Goal: Navigation & Orientation: Find specific page/section

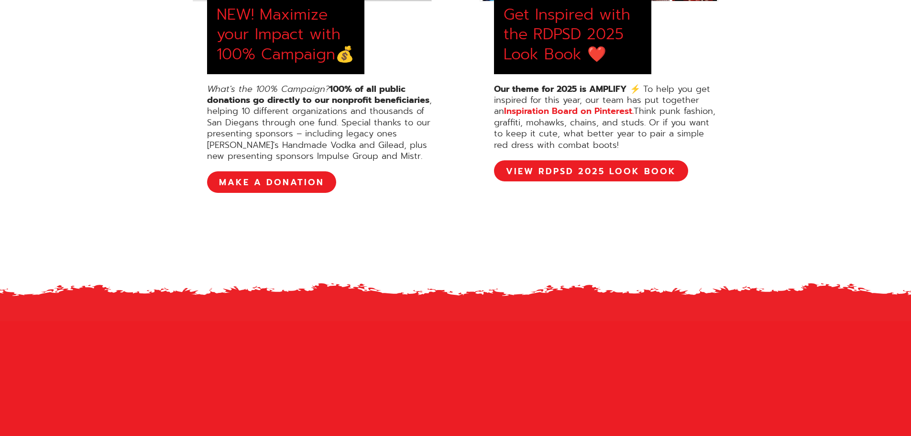
scroll to position [478, 0]
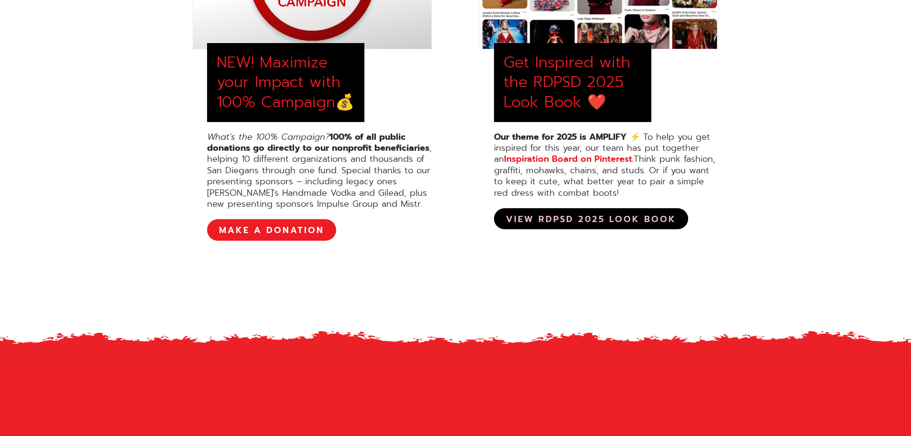
click at [628, 227] on link "View RDPSD 2025 Look Book" at bounding box center [591, 218] width 194 height 21
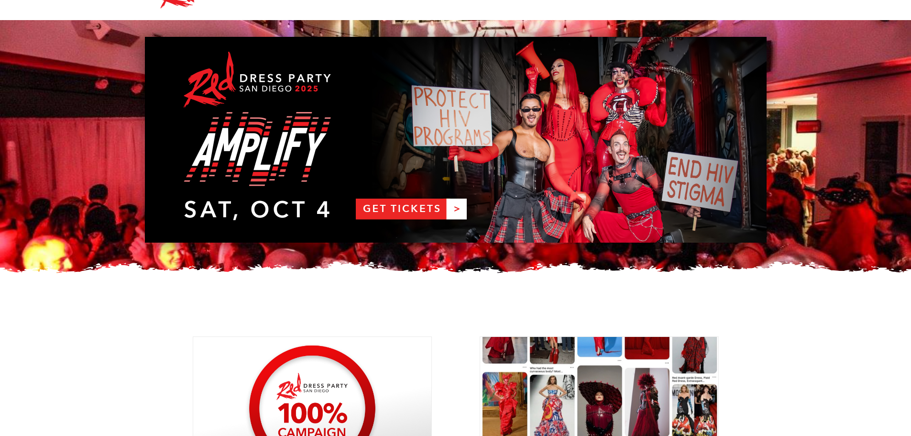
scroll to position [0, 0]
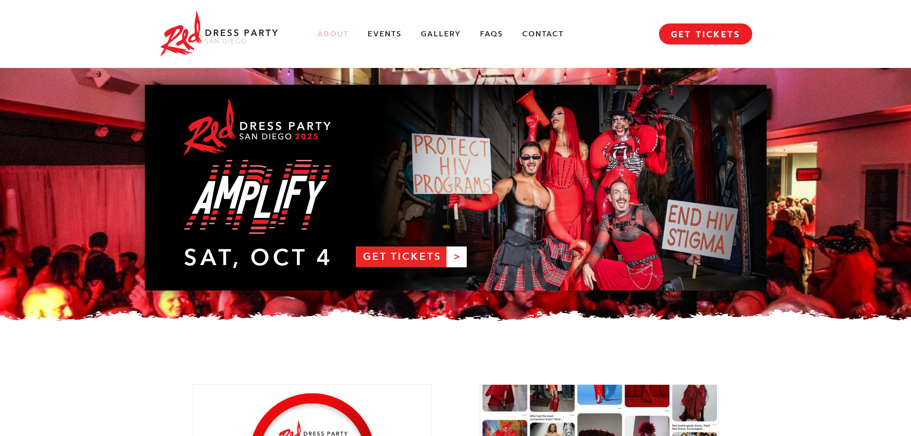
click at [331, 30] on link "About" at bounding box center [333, 34] width 32 height 10
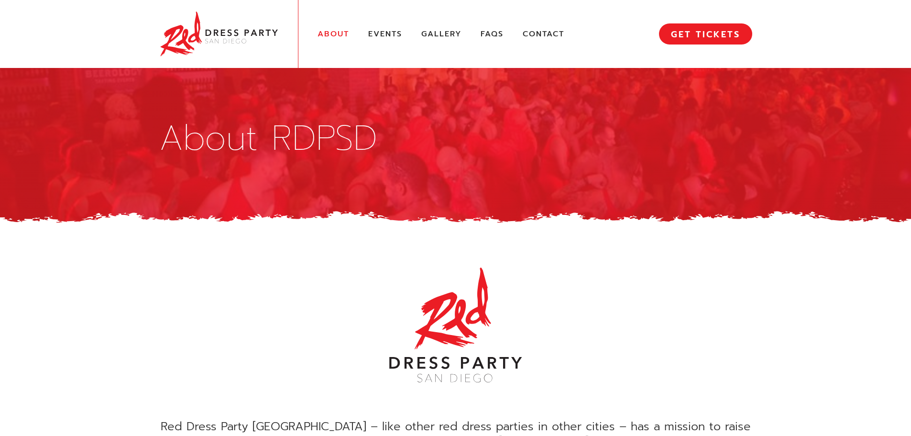
click at [450, 31] on link "Gallery" at bounding box center [442, 34] width 40 height 10
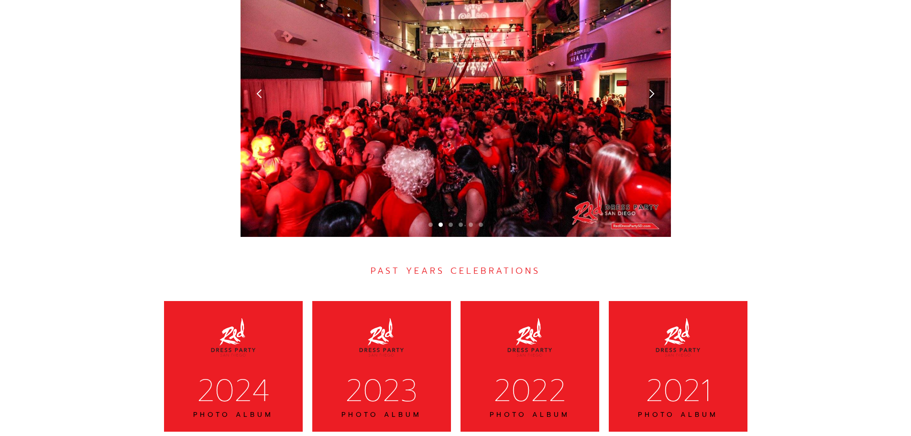
scroll to position [2652, 0]
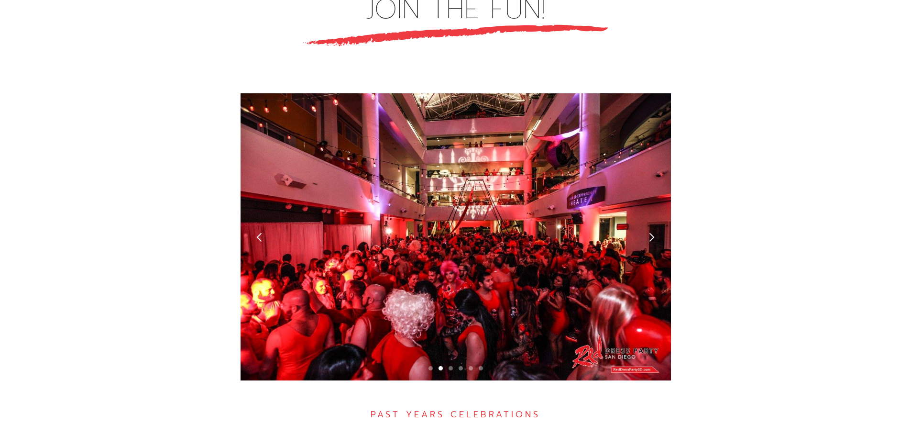
click at [653, 232] on div "next slide" at bounding box center [652, 237] width 10 height 10
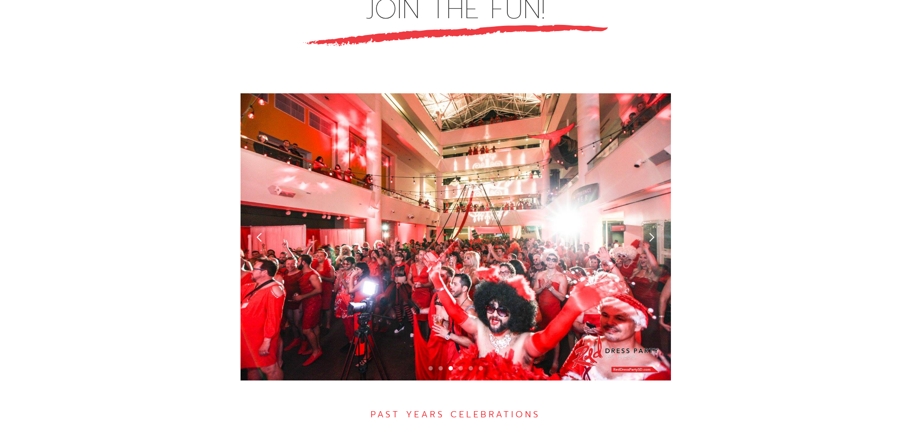
click at [651, 232] on div "next slide" at bounding box center [652, 237] width 10 height 10
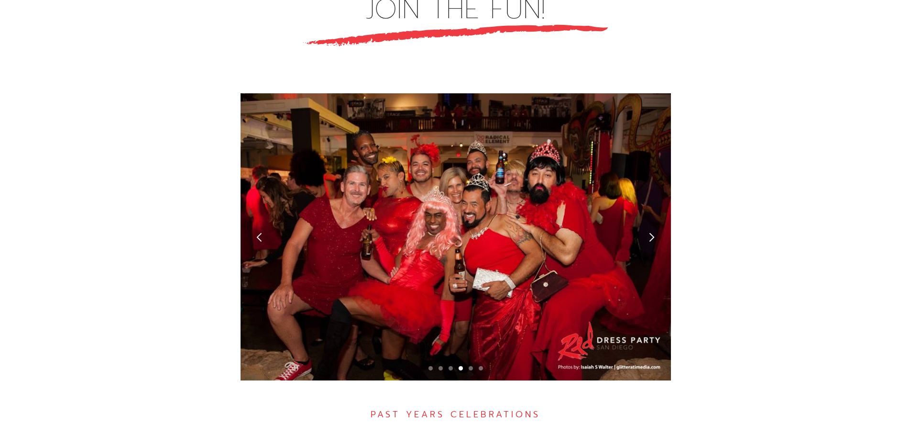
click at [655, 232] on div "next slide" at bounding box center [652, 237] width 10 height 10
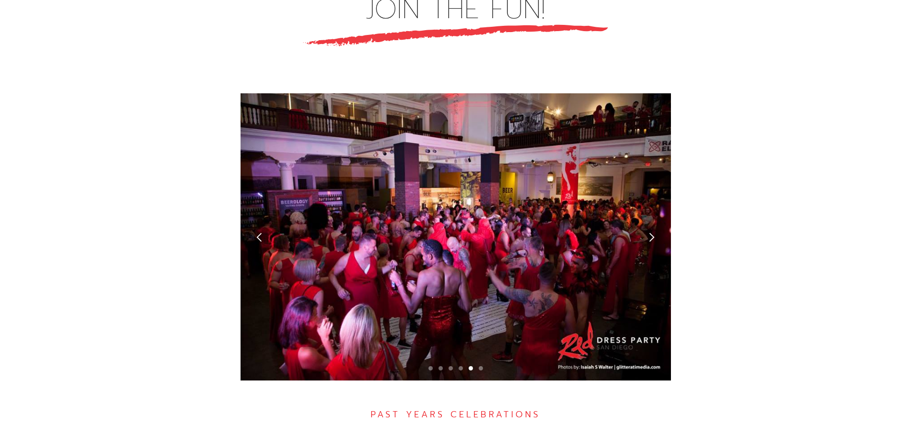
click at [258, 232] on div "previous slide" at bounding box center [260, 237] width 10 height 10
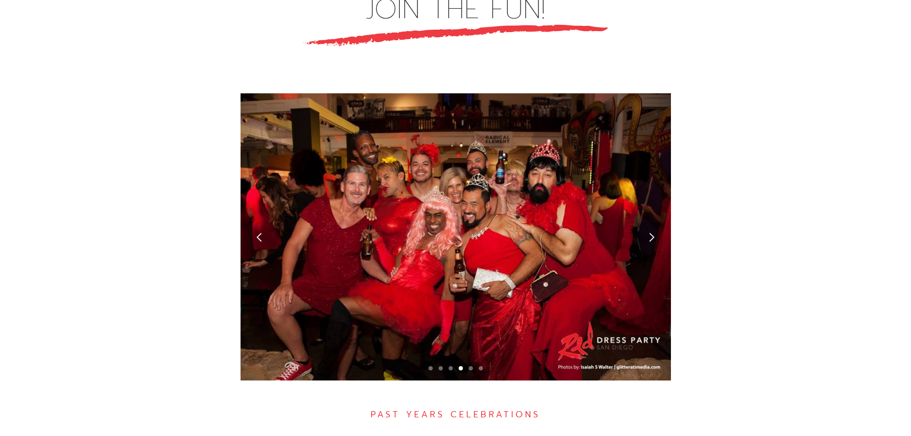
click at [651, 232] on div "next slide" at bounding box center [652, 237] width 10 height 10
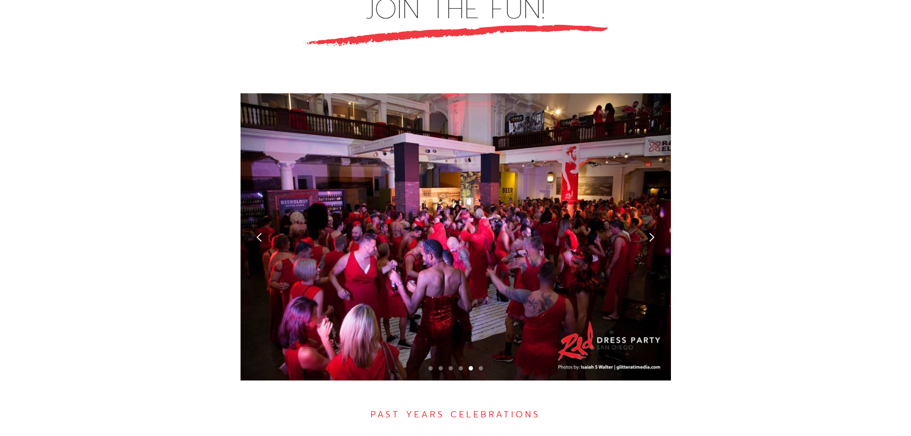
click at [651, 232] on div "next slide" at bounding box center [652, 237] width 10 height 10
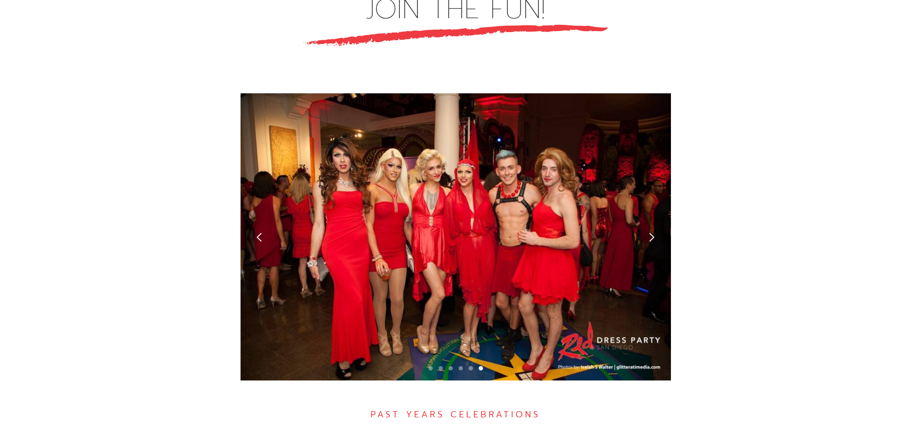
click at [651, 232] on div "next slide" at bounding box center [652, 237] width 10 height 10
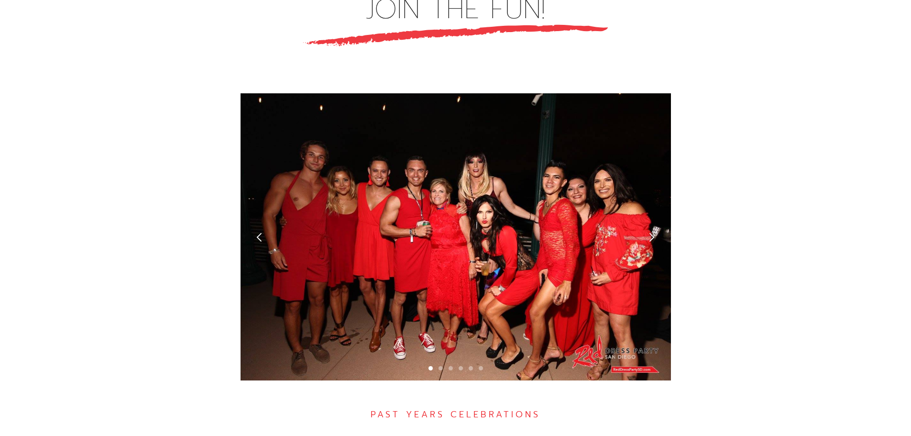
click at [651, 232] on div "next slide" at bounding box center [652, 237] width 10 height 10
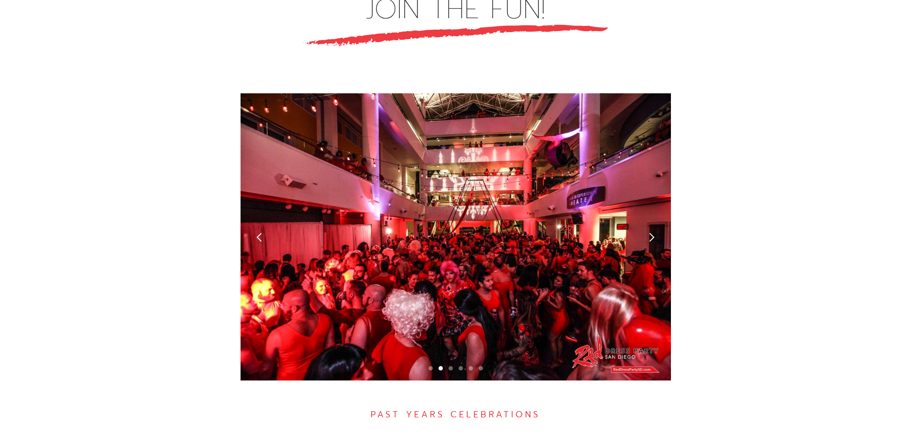
click at [651, 232] on div "next slide" at bounding box center [652, 237] width 10 height 10
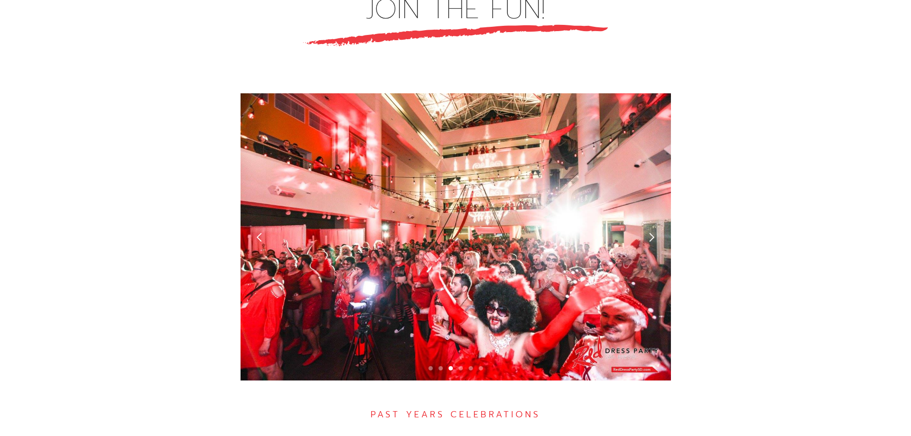
click at [651, 232] on div "next slide" at bounding box center [652, 237] width 10 height 10
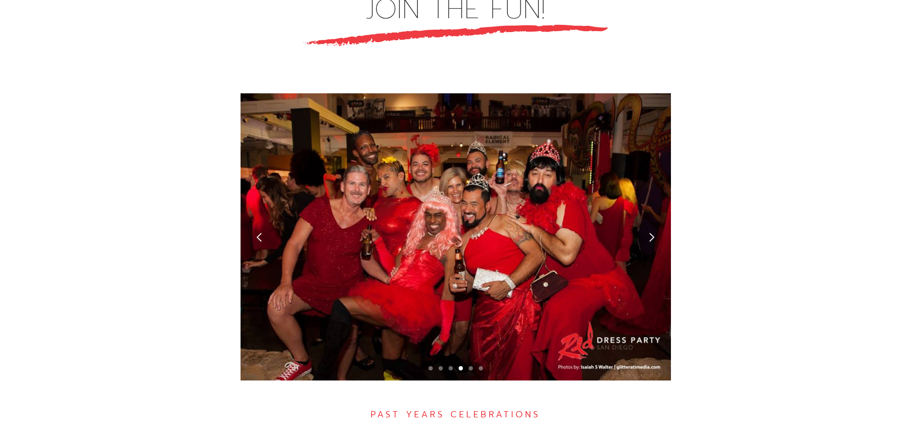
click at [651, 232] on div "next slide" at bounding box center [652, 237] width 10 height 10
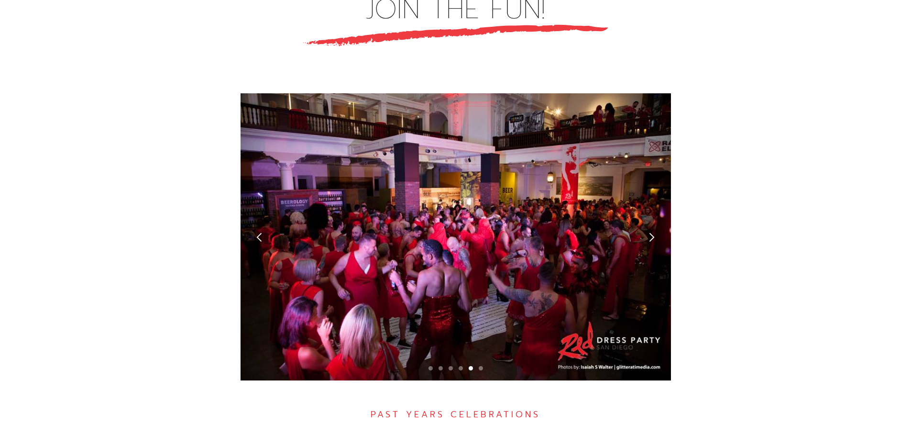
click at [651, 232] on div "next slide" at bounding box center [652, 237] width 10 height 10
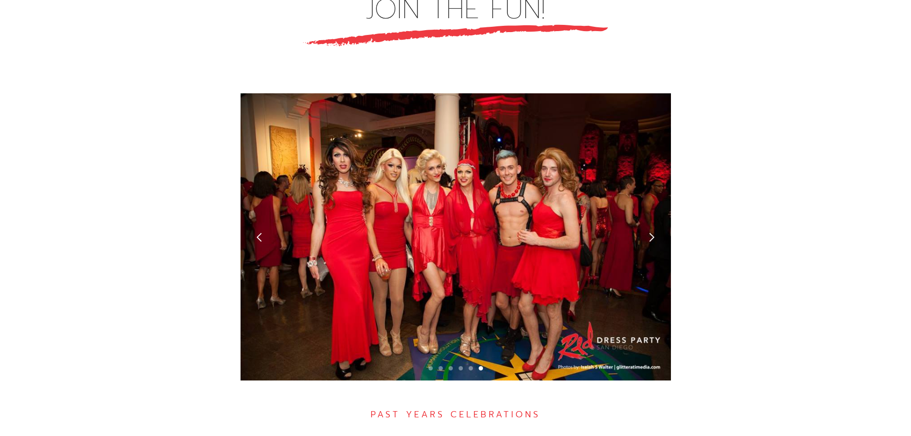
click at [651, 232] on div "next slide" at bounding box center [652, 237] width 10 height 10
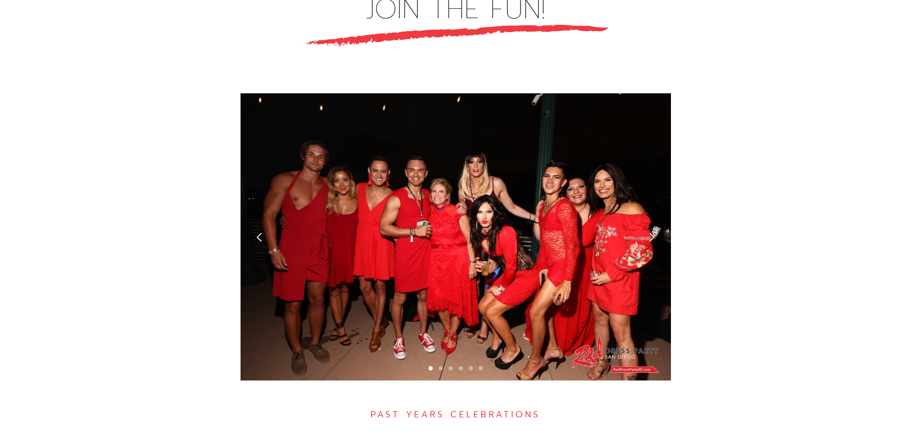
click at [652, 232] on div "next slide" at bounding box center [652, 237] width 10 height 10
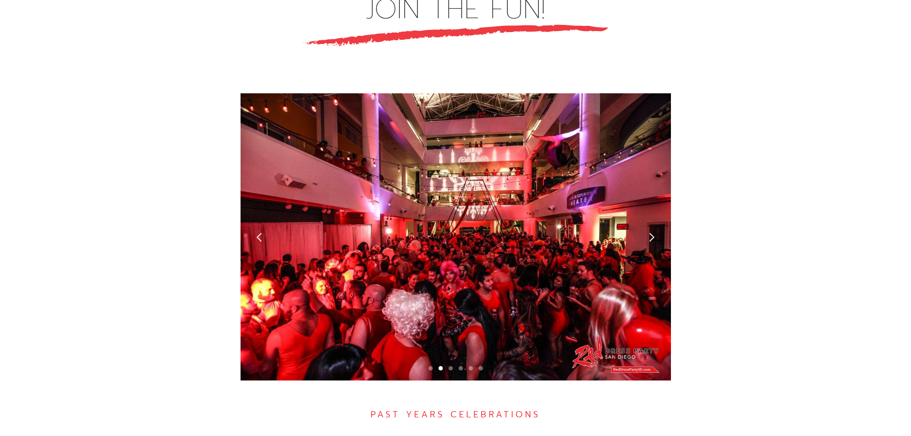
click at [650, 232] on div "next slide" at bounding box center [652, 237] width 10 height 10
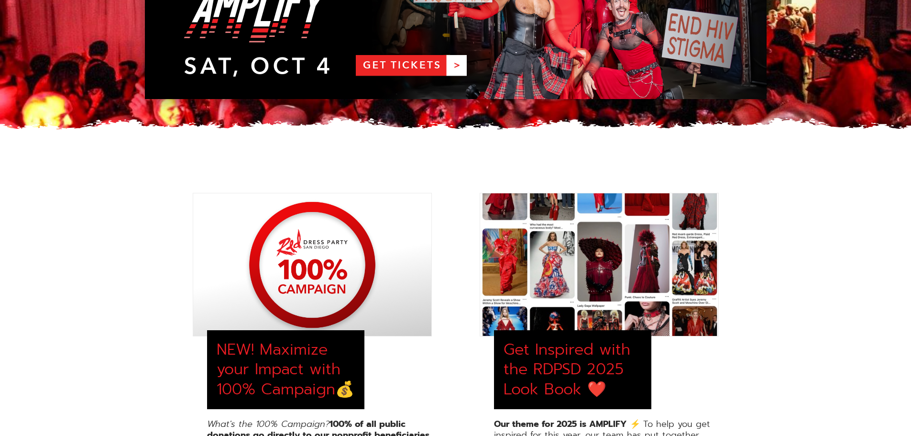
scroll to position [0, 0]
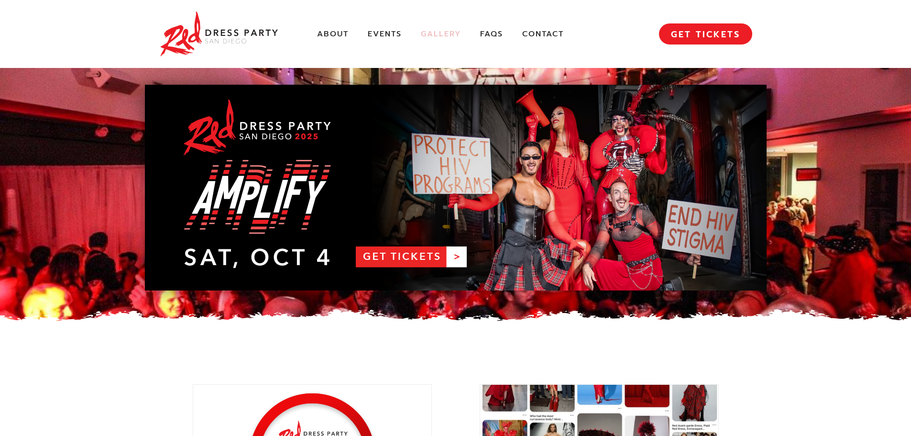
click at [440, 33] on link "Gallery" at bounding box center [441, 34] width 40 height 10
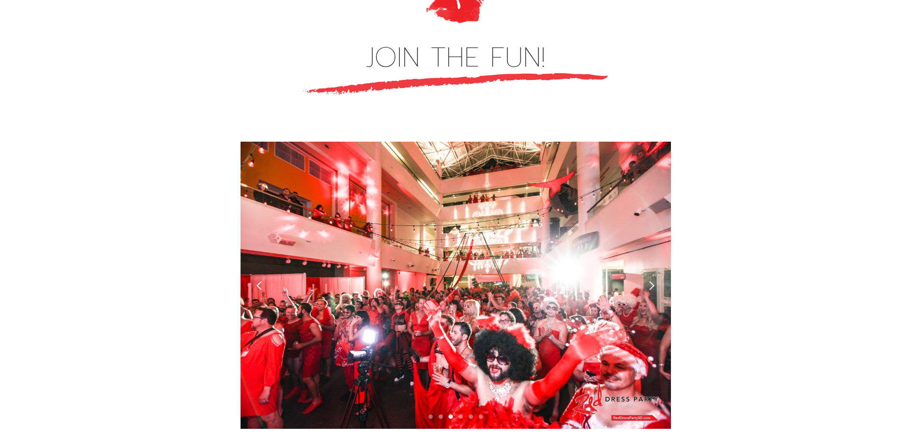
scroll to position [2317, 0]
